Goal: Transaction & Acquisition: Purchase product/service

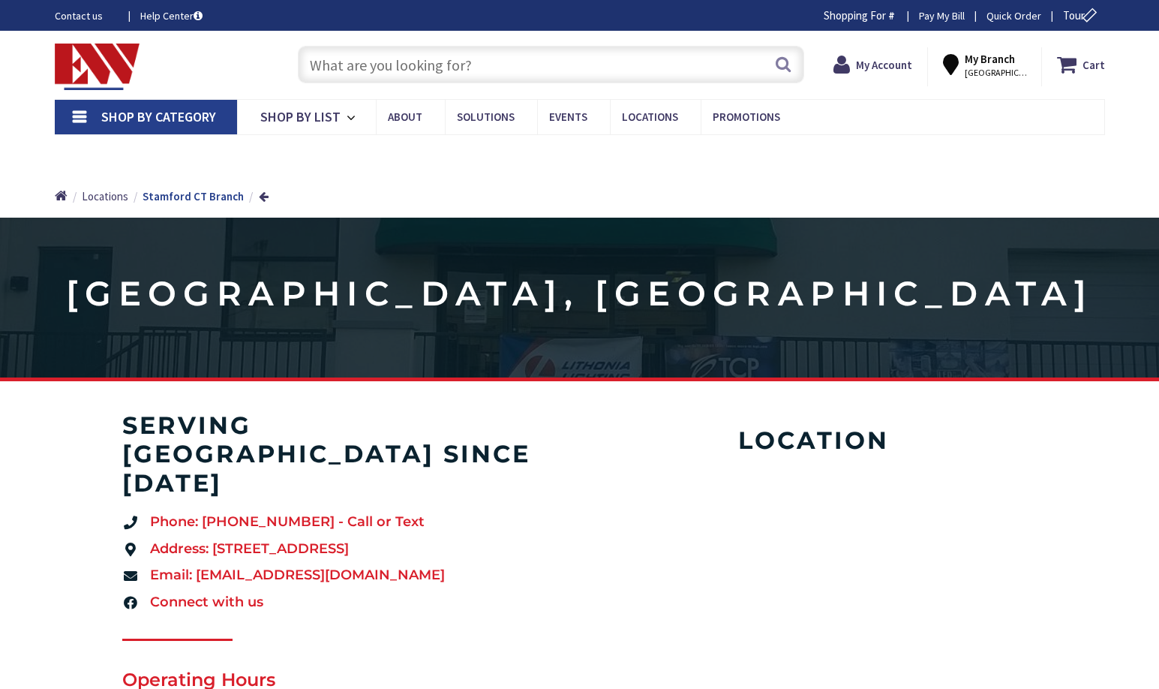
type input "[GEOGRAPHIC_DATA], [STREET_ADDRESS]"
click at [441, 69] on input "text" at bounding box center [551, 65] width 506 height 38
paste input "EZ PATH FIRE RATED PATHWAY FIRESTOP EZD44S2"
click at [796, 71] on input "EZ PATH FIRE RATED PATHWAY FIRESTOP EZD44S2" at bounding box center [551, 65] width 506 height 38
type input "EZ PATH FIRE RATED PATHWAY FIRESTOP EZD44S2"
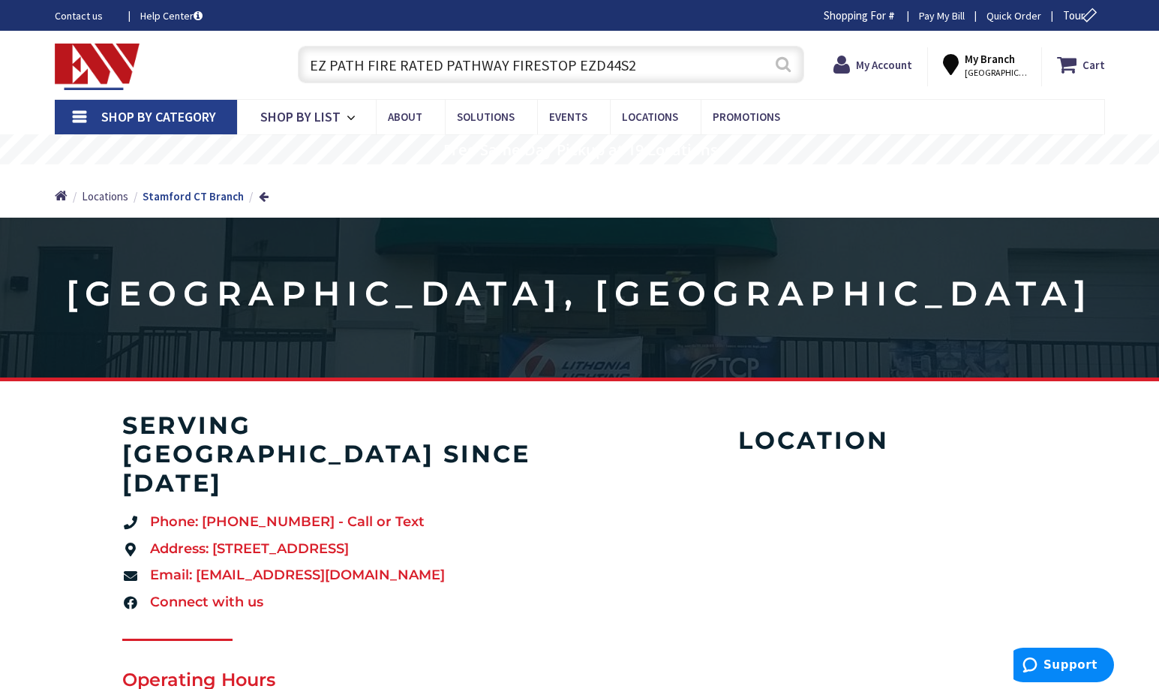
click at [778, 65] on button "Search" at bounding box center [783, 64] width 20 height 34
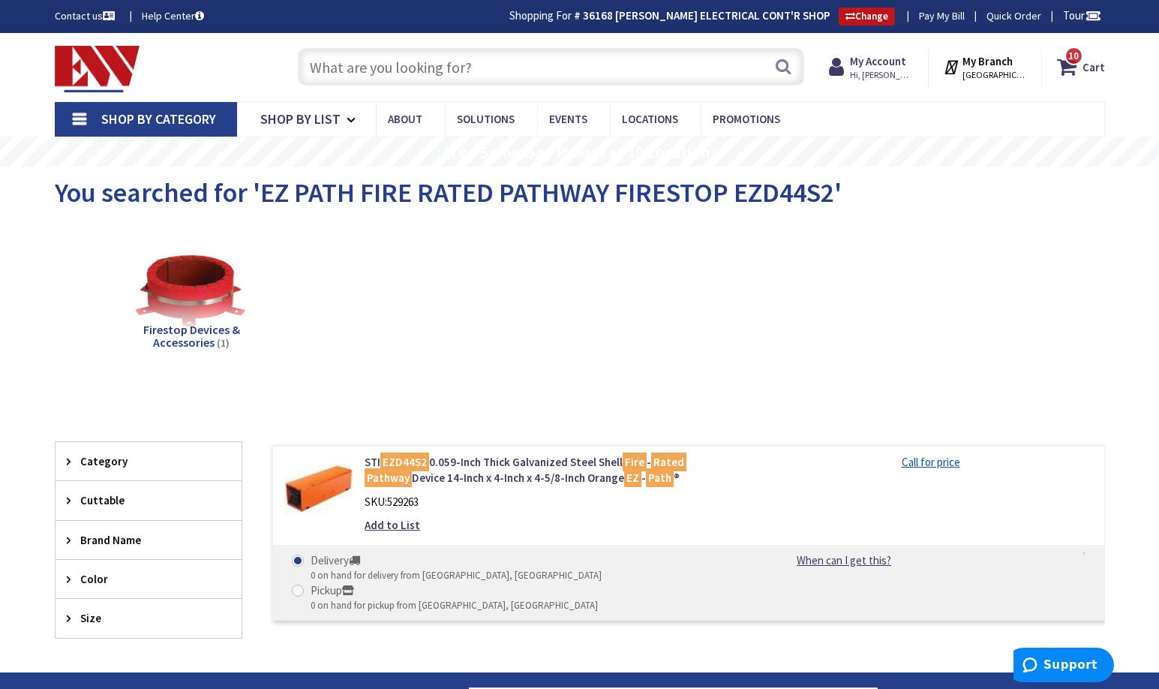
click at [719, 523] on div "Add to List" at bounding box center [556, 525] width 382 height 16
